Goal: Information Seeking & Learning: Find specific fact

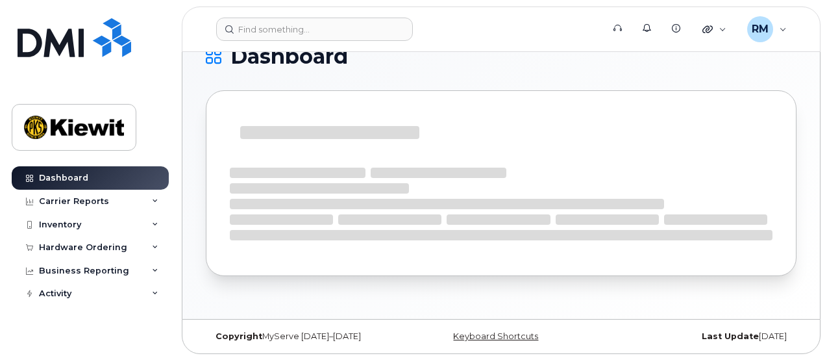
scroll to position [121, 0]
click at [442, 287] on div at bounding box center [501, 192] width 591 height 205
click at [67, 220] on div "Inventory" at bounding box center [60, 225] width 42 height 10
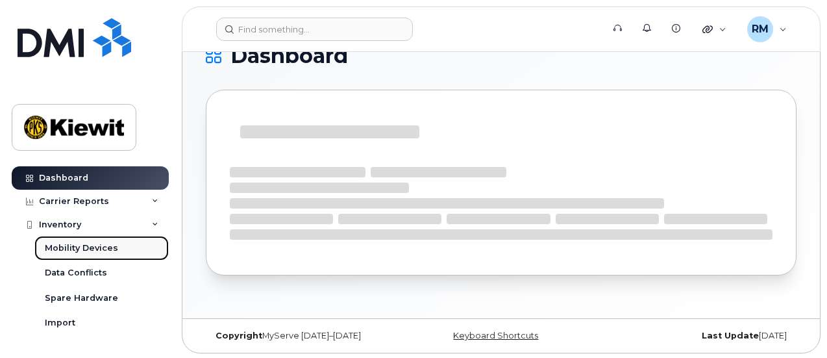
click at [72, 246] on div "Mobility Devices" at bounding box center [81, 248] width 73 height 12
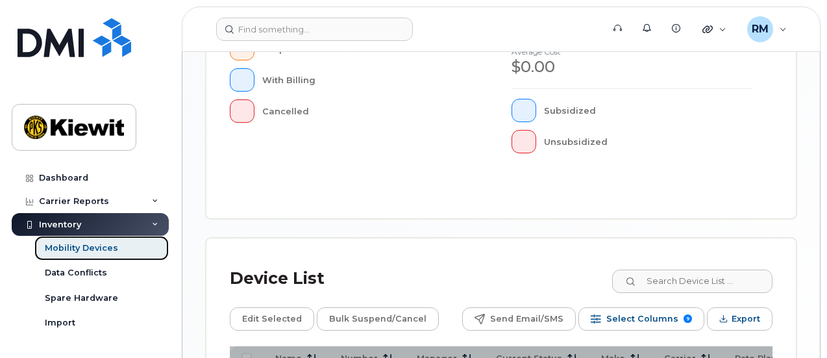
scroll to position [584, 0]
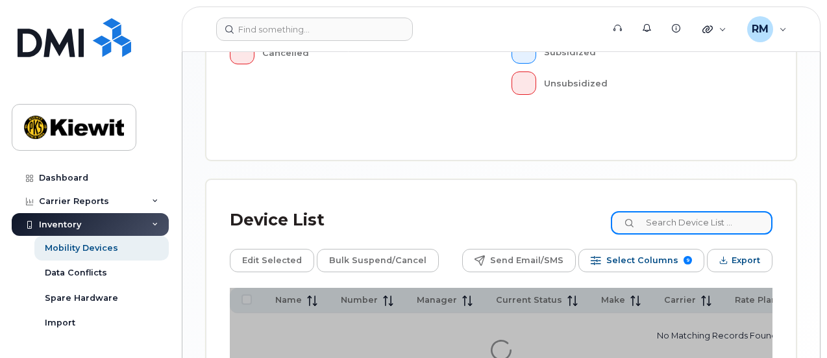
click at [691, 211] on input at bounding box center [692, 222] width 162 height 23
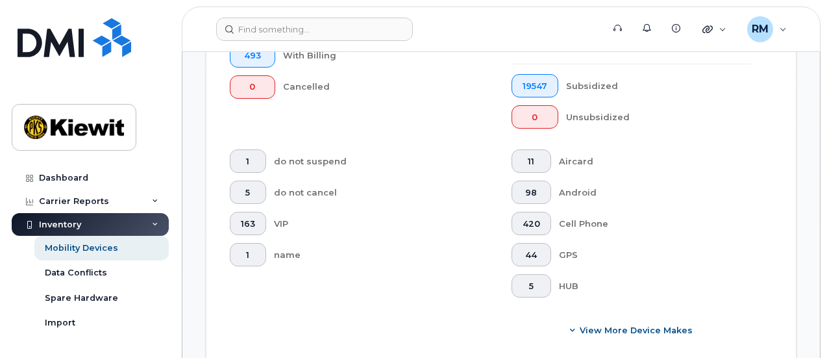
scroll to position [618, 0]
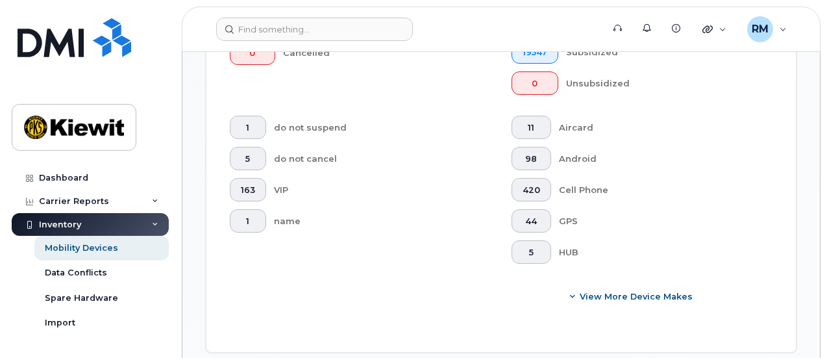
type input "4306661419"
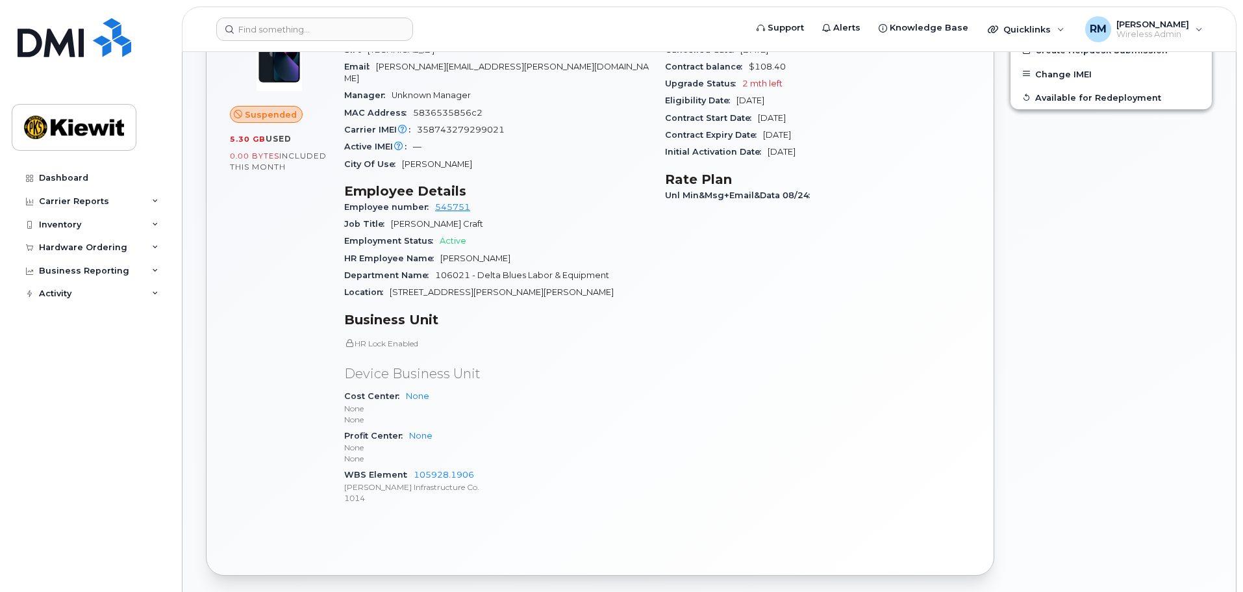
scroll to position [455, 0]
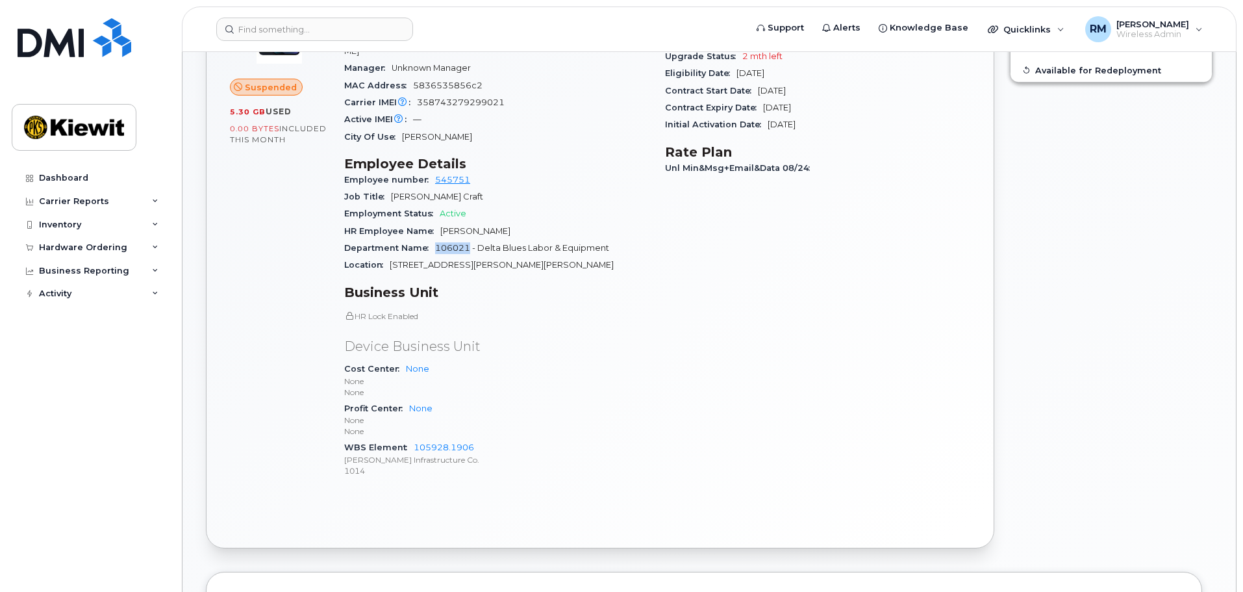
drag, startPoint x: 469, startPoint y: 236, endPoint x: 436, endPoint y: 234, distance: 32.5
click at [436, 243] on span "106021 - Delta Blues Labor & Equipment" at bounding box center [522, 248] width 174 height 10
copy span "106021"
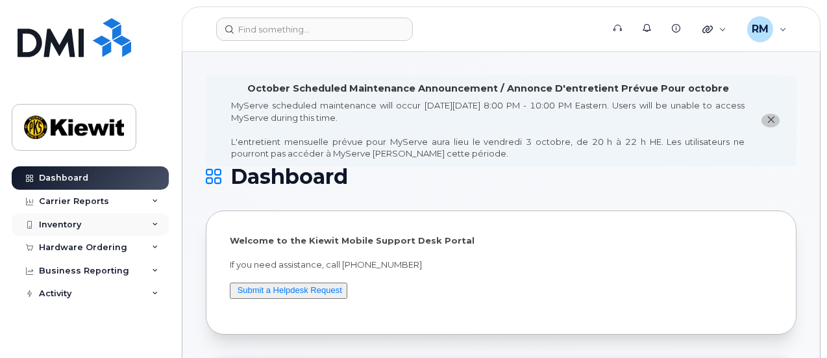
click at [68, 224] on div "Inventory" at bounding box center [60, 225] width 42 height 10
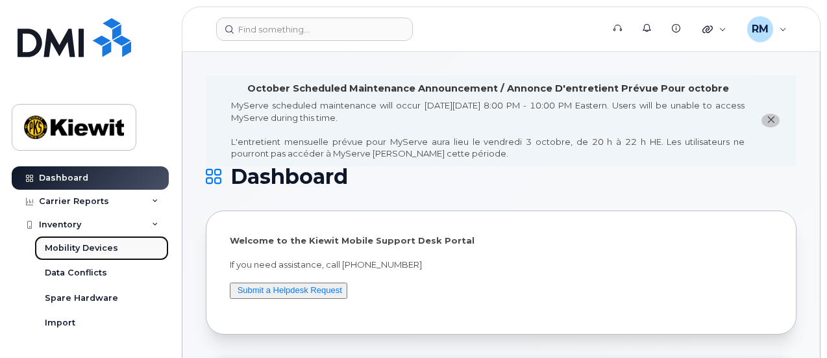
click at [95, 249] on div "Mobility Devices" at bounding box center [81, 248] width 73 height 12
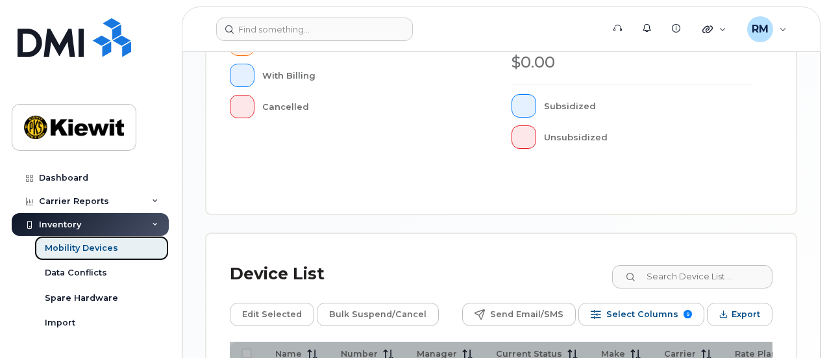
scroll to position [607, 0]
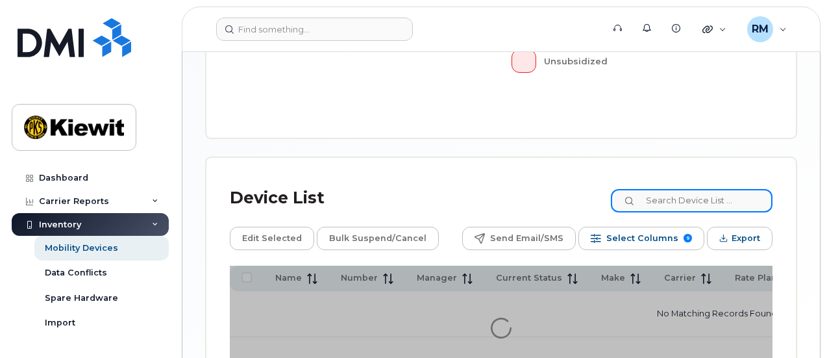
click at [698, 189] on input at bounding box center [692, 200] width 162 height 23
type input "106004"
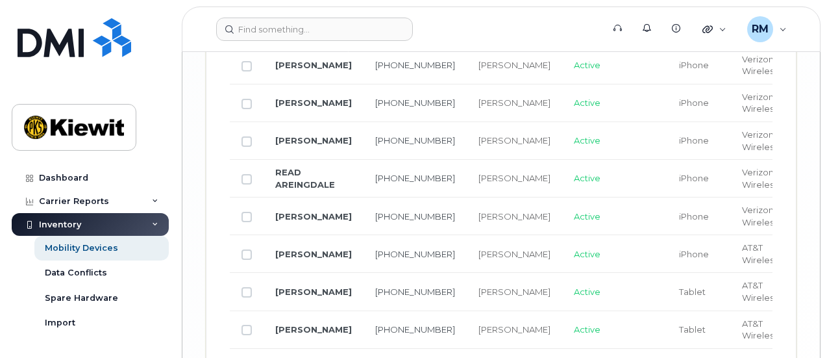
scroll to position [2524, 0]
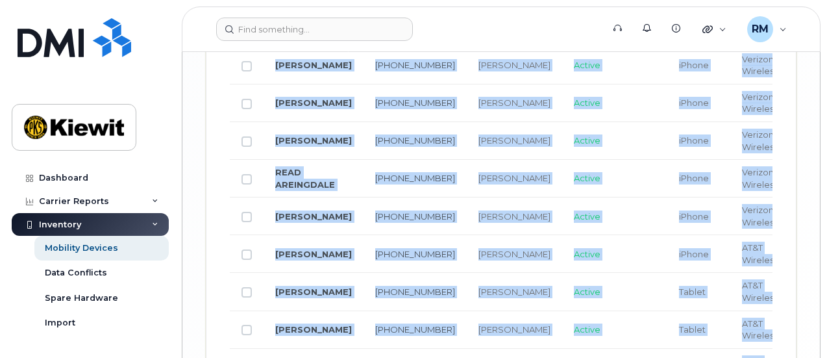
drag, startPoint x: 522, startPoint y: 306, endPoint x: 684, endPoint y: 306, distance: 162.4
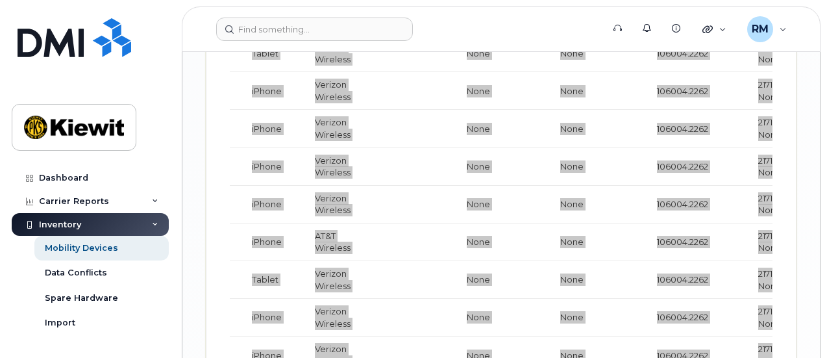
scroll to position [2004, 0]
